Goal: Navigation & Orientation: Understand site structure

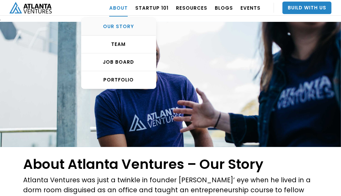
click at [124, 25] on div "OUR STORY" at bounding box center [118, 26] width 74 height 6
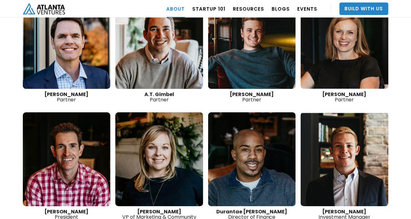
scroll to position [907, 0]
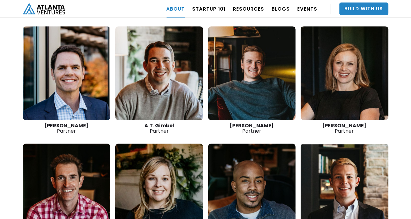
click at [336, 69] on link at bounding box center [345, 73] width 88 height 94
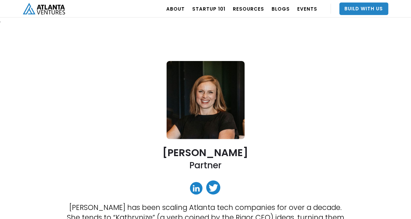
scroll to position [63, 0]
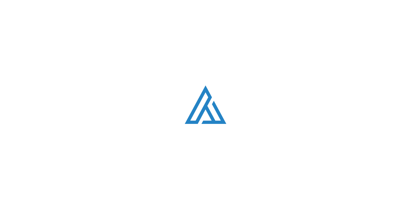
scroll to position [907, 0]
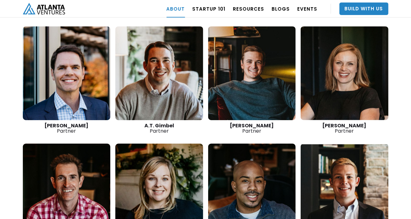
click at [248, 83] on link at bounding box center [252, 73] width 88 height 94
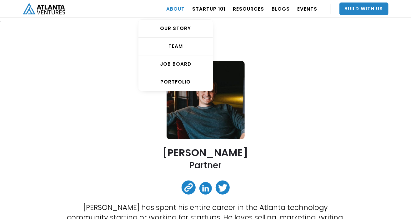
click at [175, 9] on link "ABOUT" at bounding box center [176, 9] width 18 height 18
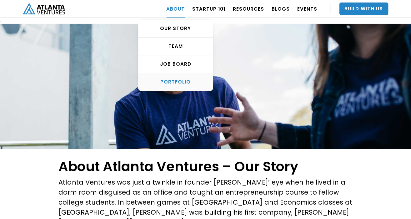
click at [187, 81] on div "PORTFOLIO" at bounding box center [176, 82] width 74 height 6
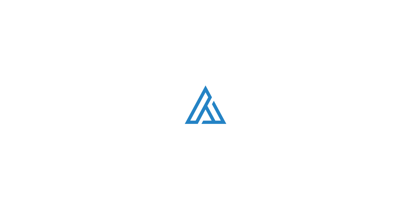
scroll to position [377, 0]
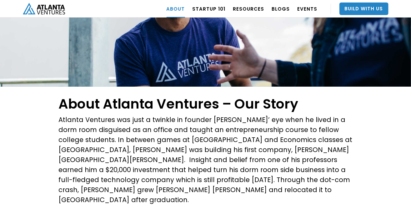
scroll to position [31, 0]
